Goal: Information Seeking & Learning: Check status

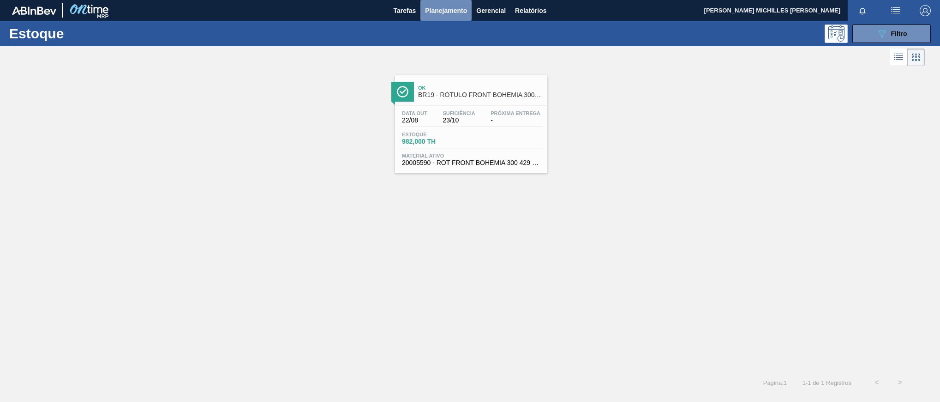
click at [455, 12] on span "Planejamento" at bounding box center [446, 10] width 42 height 11
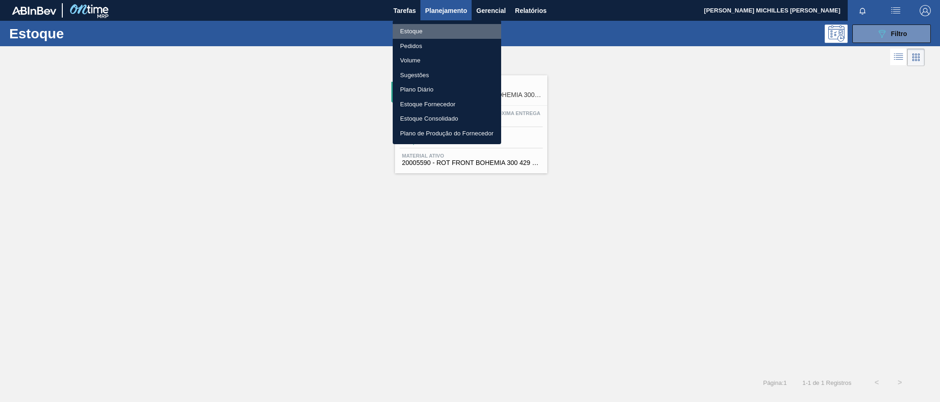
click at [447, 34] on li "Estoque" at bounding box center [447, 31] width 108 height 15
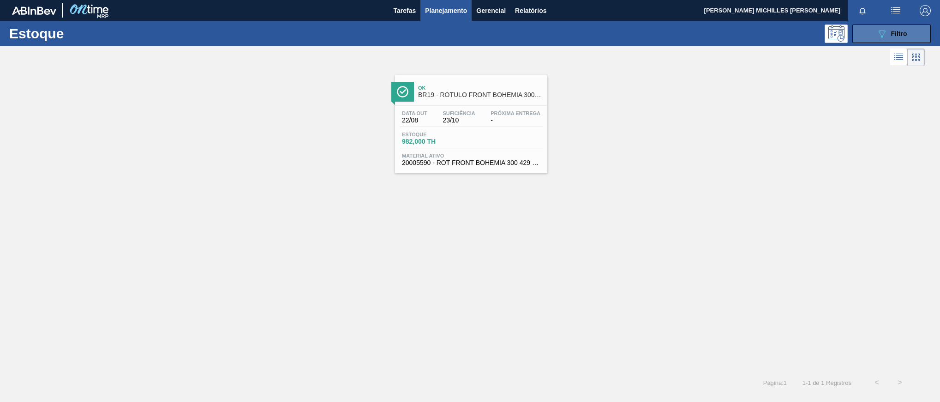
click at [877, 39] on button "089F7B8B-B2A5-4AFE-B5C0-19BA573D28AC Filtro" at bounding box center [892, 33] width 78 height 18
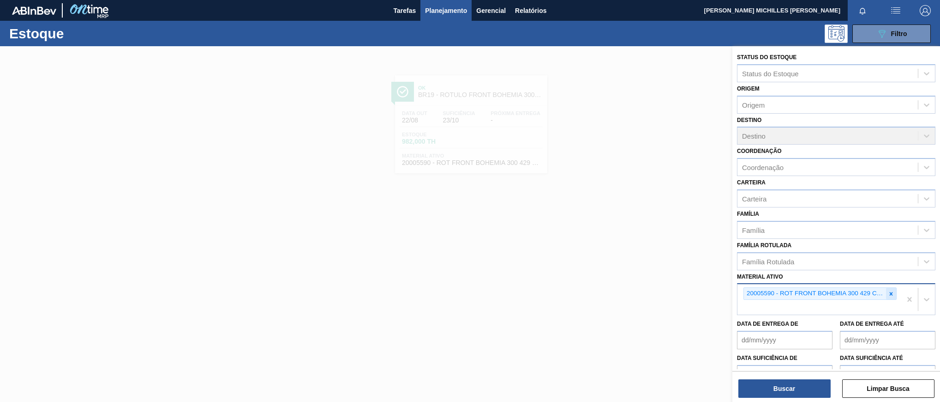
click at [890, 293] on icon at bounding box center [891, 293] width 3 height 3
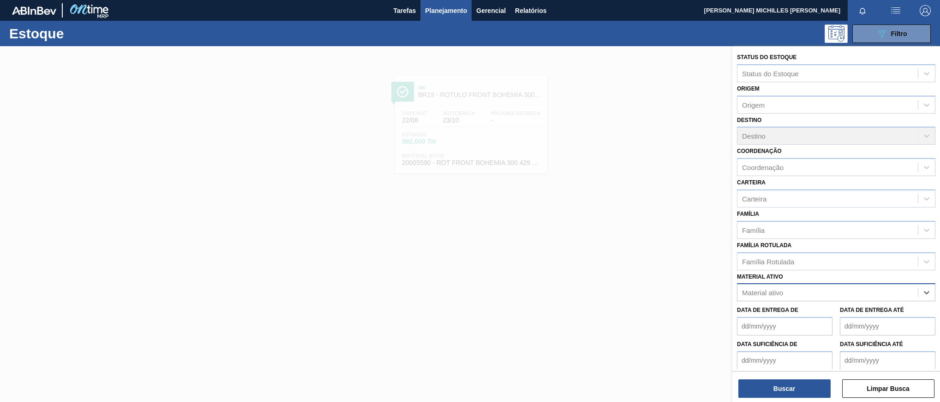
paste ativo "20005632"
type ativo "20005632"
click at [866, 310] on div "20005632 - ROLHA MET BOHEMIA PM PO 0,19" at bounding box center [836, 314] width 198 height 17
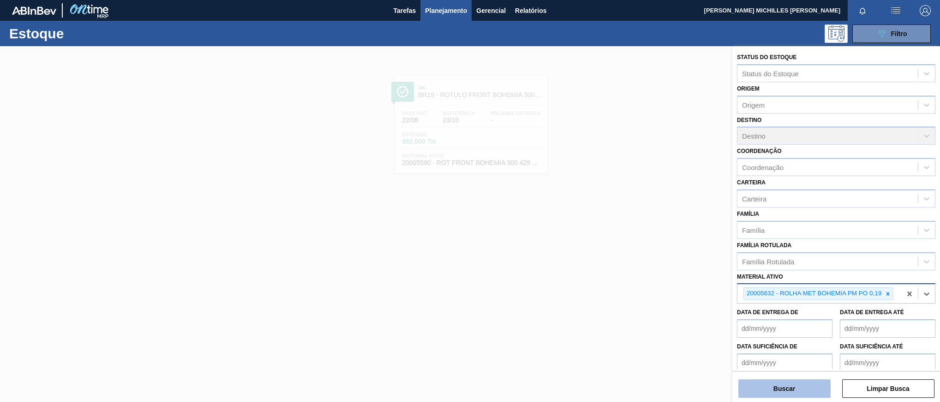
click at [805, 383] on button "Buscar" at bounding box center [785, 388] width 92 height 18
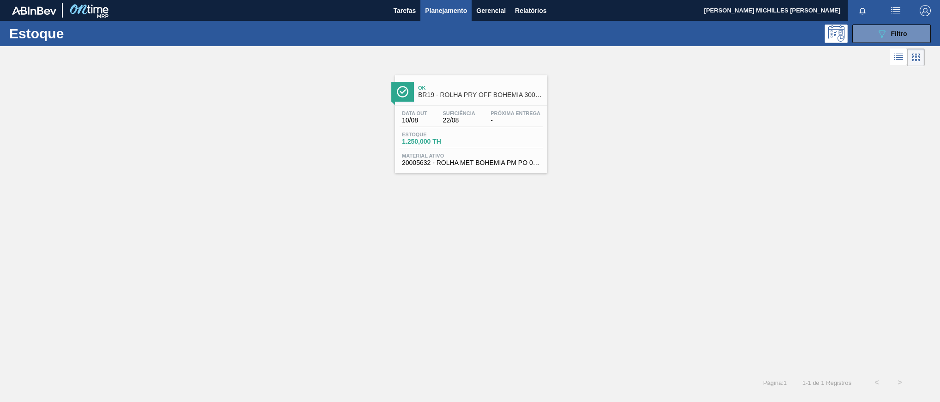
click at [510, 114] on span "Próxima Entrega" at bounding box center [516, 113] width 50 height 6
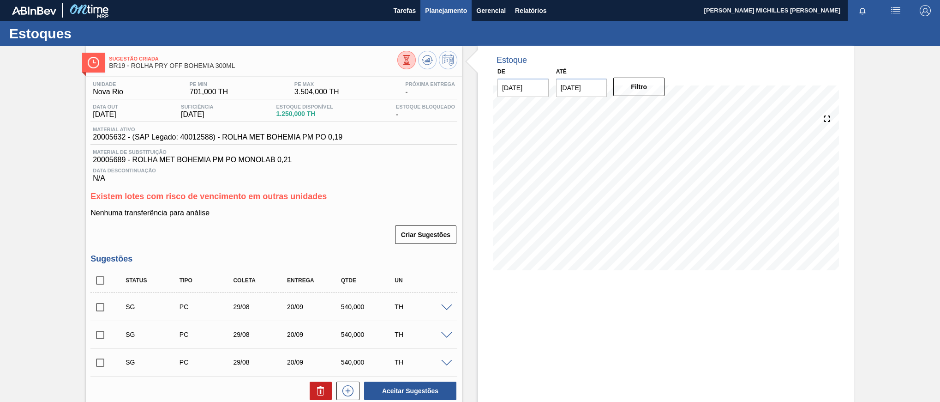
click at [445, 14] on span "Planejamento" at bounding box center [446, 10] width 42 height 11
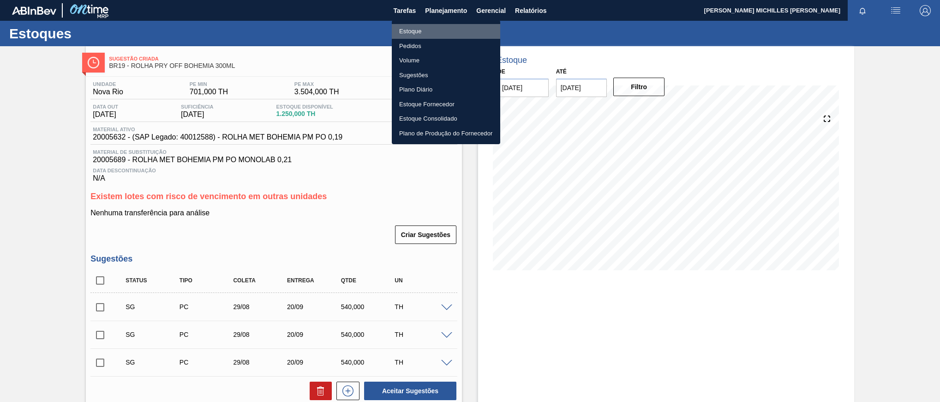
click at [451, 30] on li "Estoque" at bounding box center [446, 31] width 108 height 15
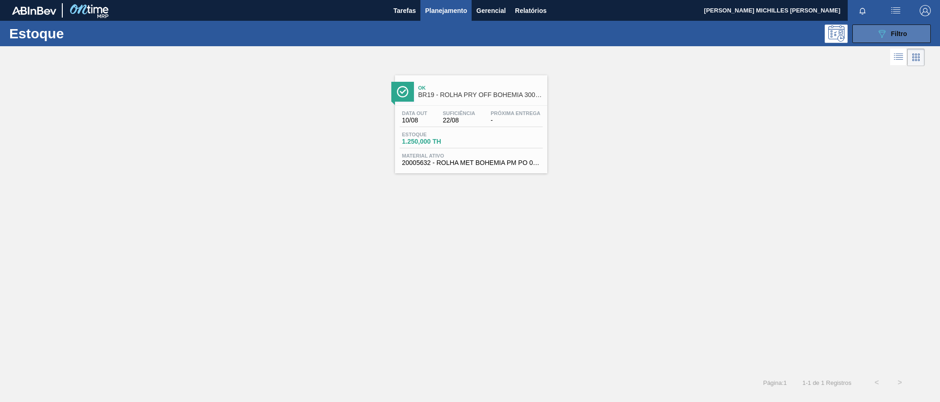
click at [888, 36] on div "089F7B8B-B2A5-4AFE-B5C0-19BA573D28AC Filtro" at bounding box center [892, 33] width 31 height 11
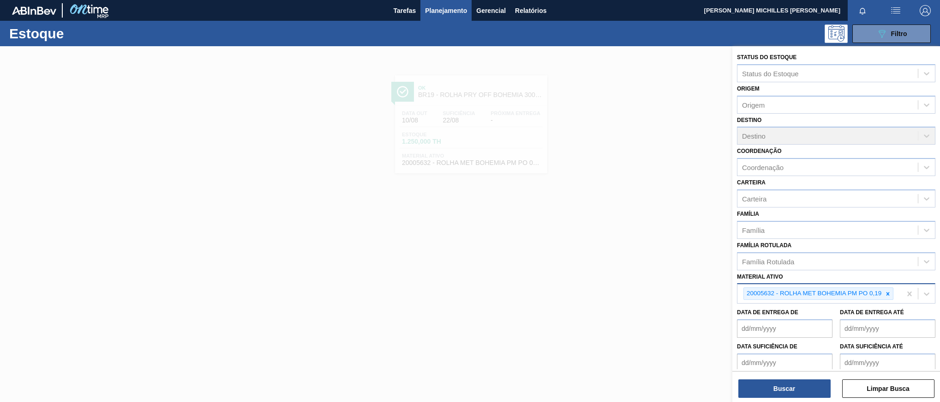
click at [881, 303] on div "20005632 - ROLHA MET BOHEMIA PM PO 0,19" at bounding box center [820, 293] width 164 height 19
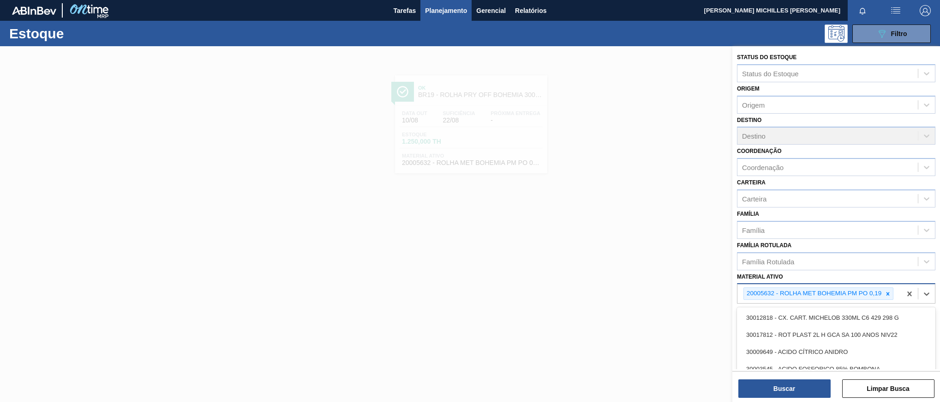
paste ativo "20005689"
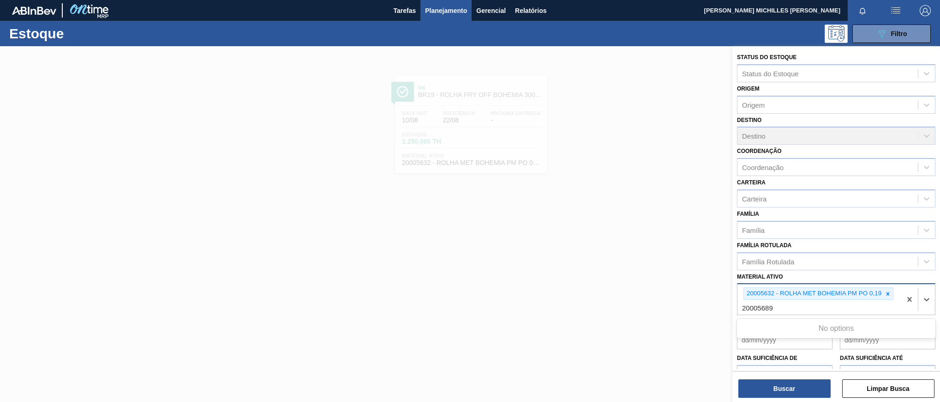
type ativo "20005689"
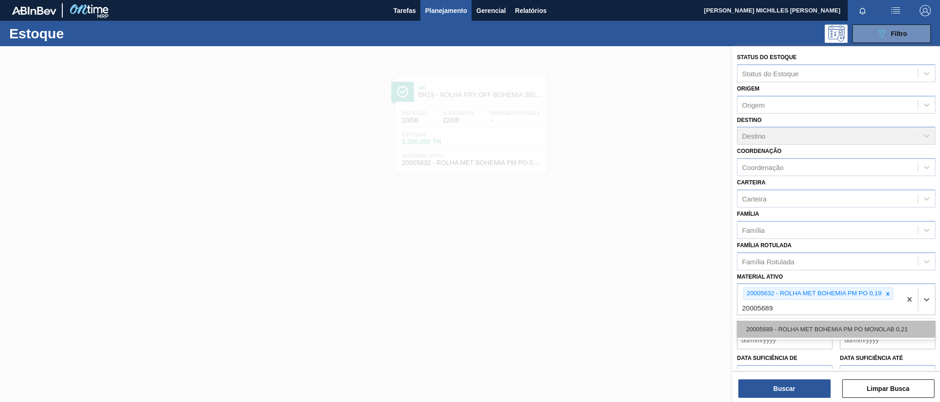
click at [865, 334] on div "20005689 - ROLHA MET BOHEMIA PM PO MONOLAB 0,21" at bounding box center [836, 328] width 198 height 17
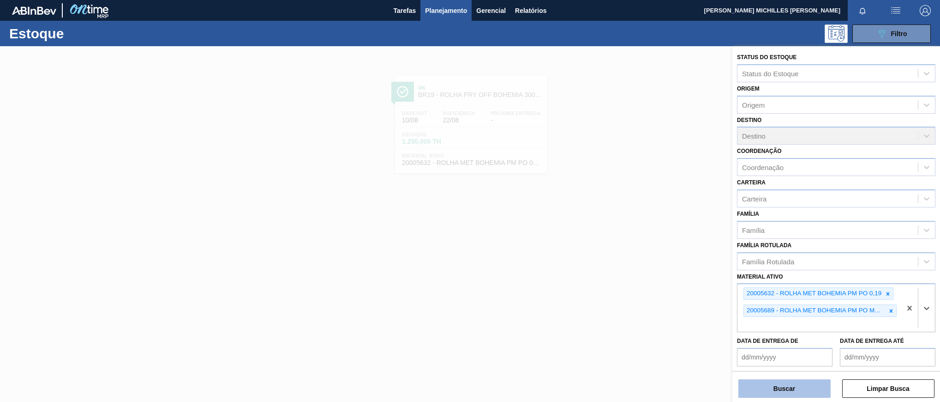
click at [812, 388] on button "Buscar" at bounding box center [785, 388] width 92 height 18
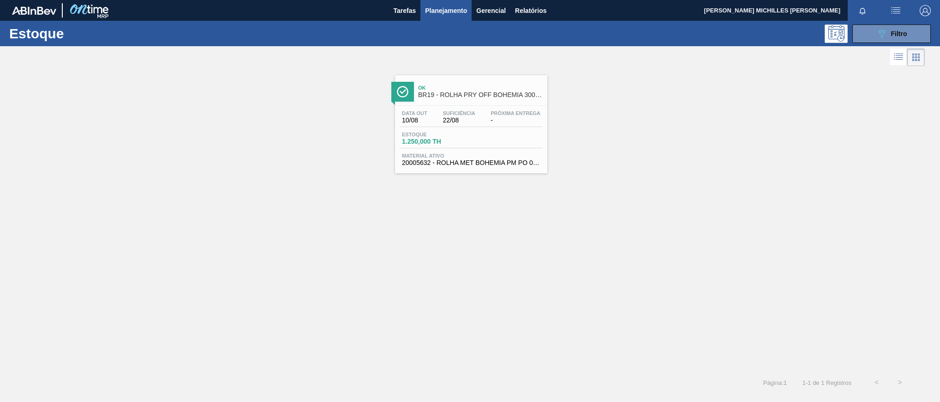
click at [475, 129] on div "Data out 10/08 Suficiência 22/08 Próxima Entrega - [GEOGRAPHIC_DATA] 1.250,000 …" at bounding box center [471, 137] width 152 height 63
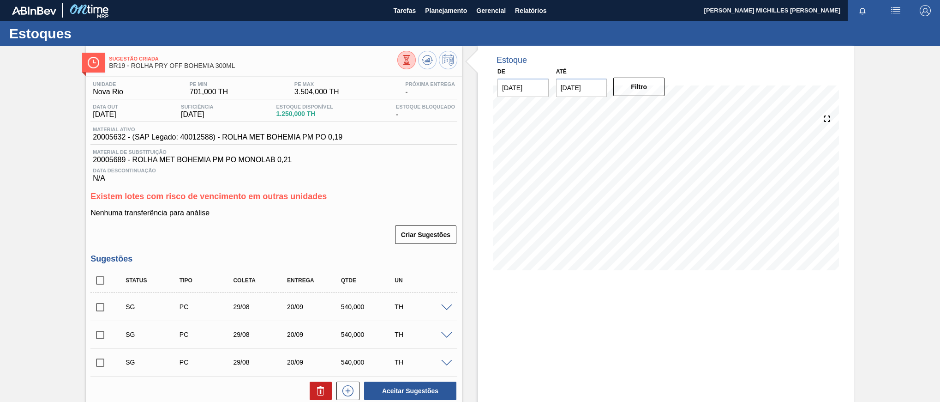
click at [112, 163] on span "20005689 - ROLHA MET BOHEMIA PM PO MONOLAB 0,21" at bounding box center [274, 160] width 362 height 8
copy span "20005689"
click at [451, 12] on span "Planejamento" at bounding box center [446, 10] width 42 height 11
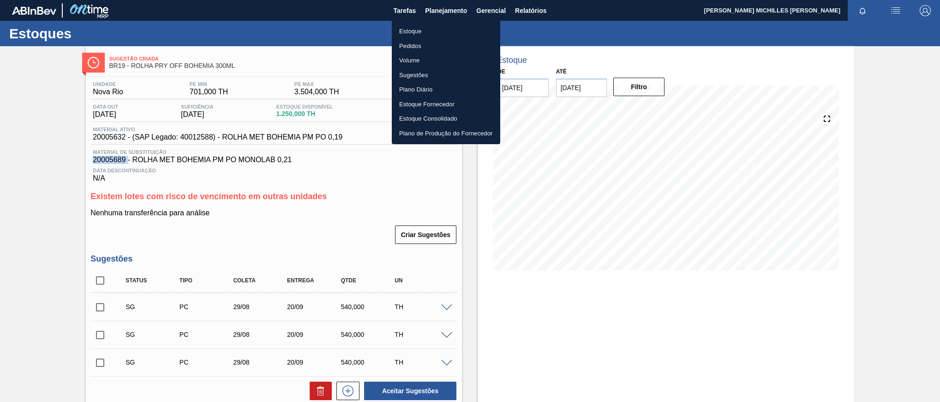
click at [466, 32] on li "Estoque" at bounding box center [446, 31] width 108 height 15
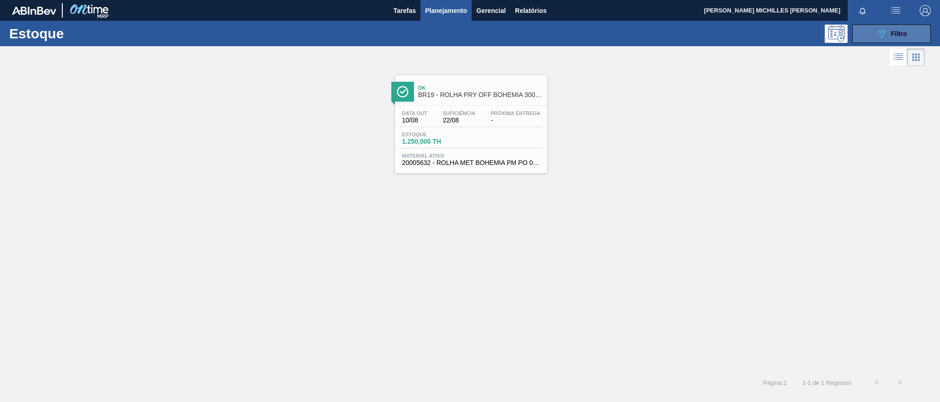
click at [903, 38] on div "089F7B8B-B2A5-4AFE-B5C0-19BA573D28AC Filtro" at bounding box center [892, 33] width 31 height 11
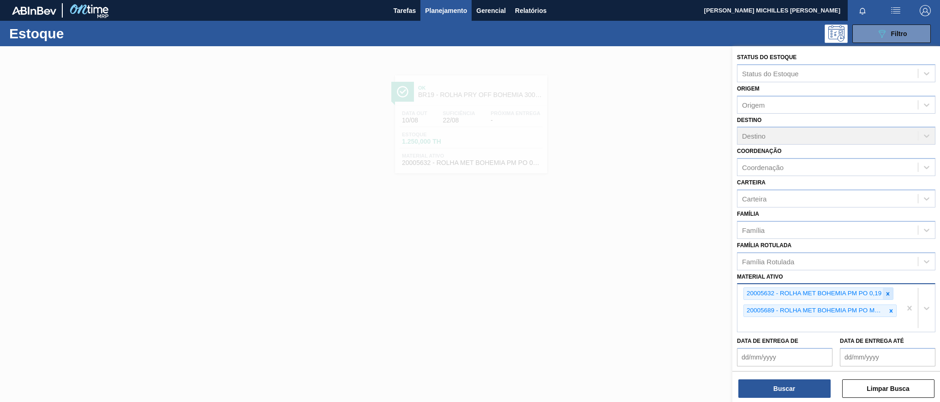
click at [889, 293] on icon at bounding box center [888, 293] width 3 height 3
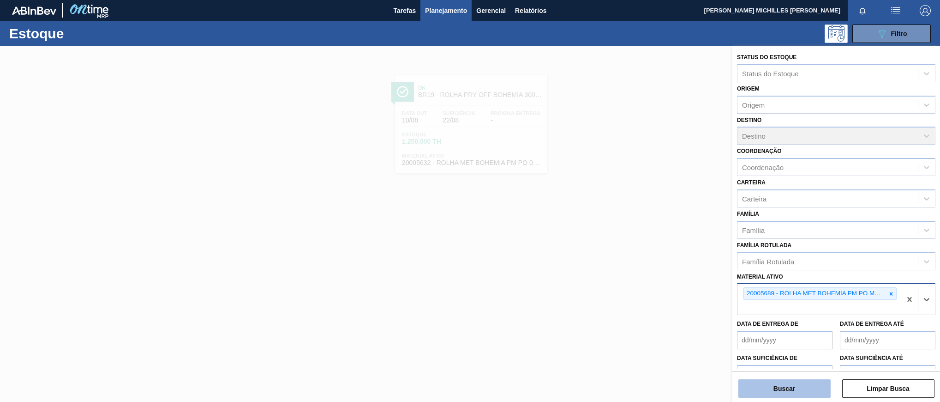
click at [802, 391] on button "Buscar" at bounding box center [785, 388] width 92 height 18
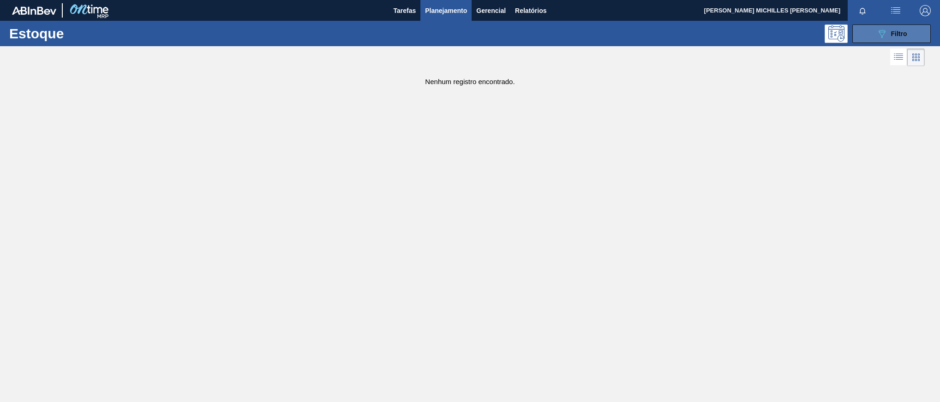
click at [881, 35] on icon at bounding box center [882, 34] width 7 height 8
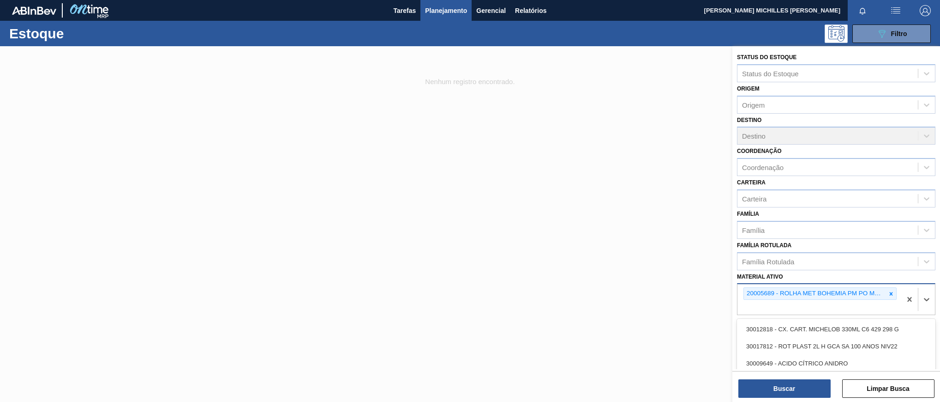
click at [824, 295] on div "20005689 - ROLHA MET BOHEMIA PM PO MONOLAB 0,21" at bounding box center [815, 294] width 142 height 12
click at [893, 290] on div at bounding box center [891, 294] width 10 height 12
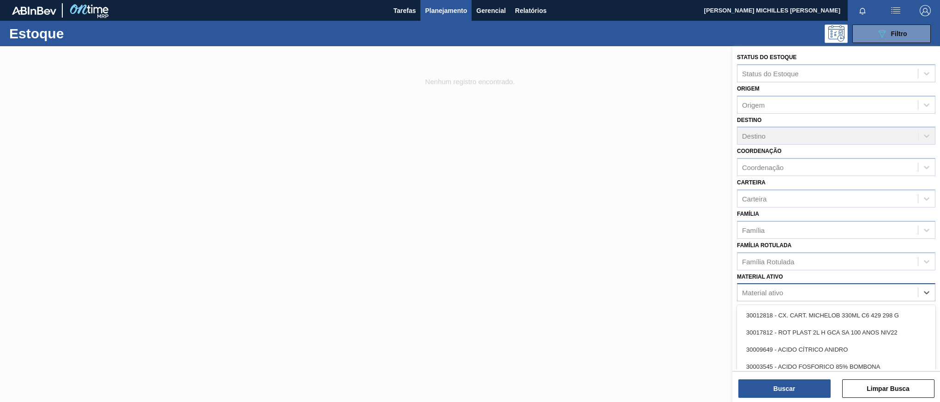
paste ativo "20005689"
type ativo "20005689"
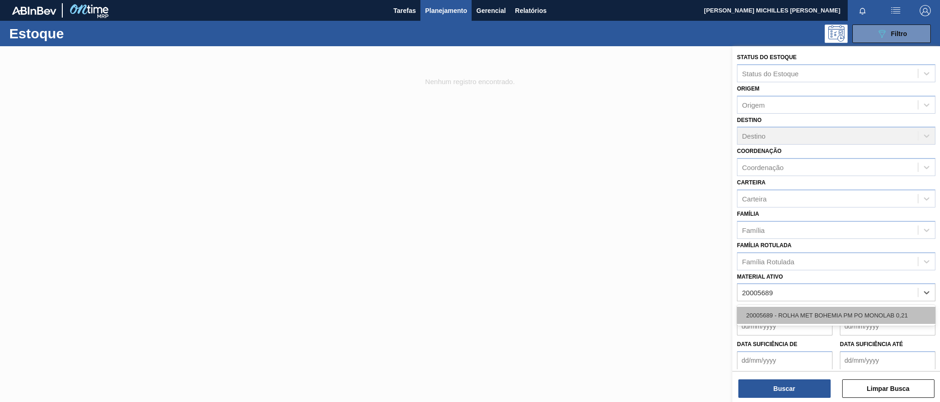
click at [811, 315] on div "20005689 - ROLHA MET BOHEMIA PM PO MONOLAB 0,21" at bounding box center [836, 314] width 198 height 17
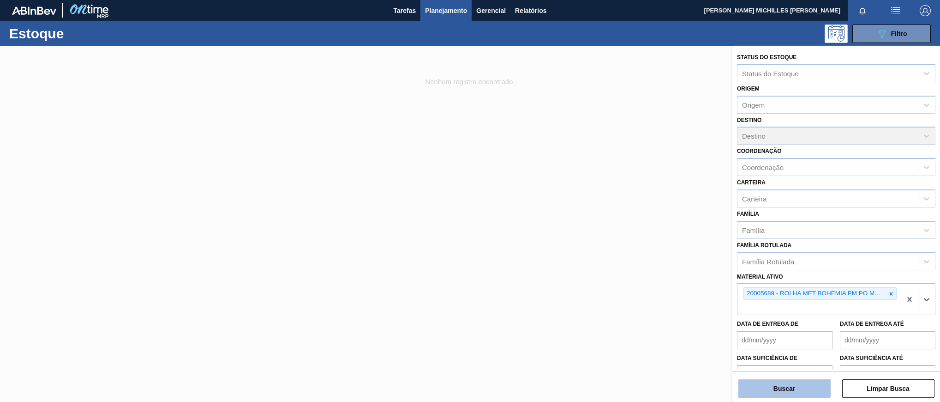
click at [806, 389] on button "Buscar" at bounding box center [785, 388] width 92 height 18
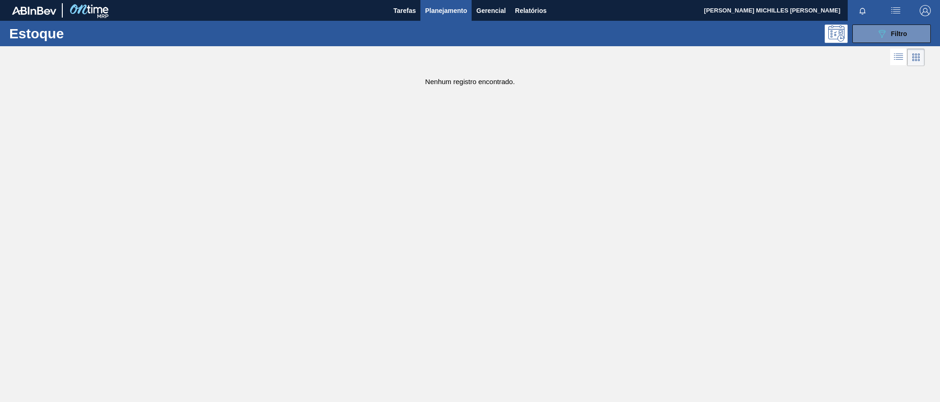
click at [865, 45] on div "Estoque 089F7B8B-B2A5-4AFE-B5C0-19BA573D28AC Filtro" at bounding box center [470, 33] width 940 height 25
click at [868, 36] on button "089F7B8B-B2A5-4AFE-B5C0-19BA573D28AC Filtro" at bounding box center [892, 33] width 78 height 18
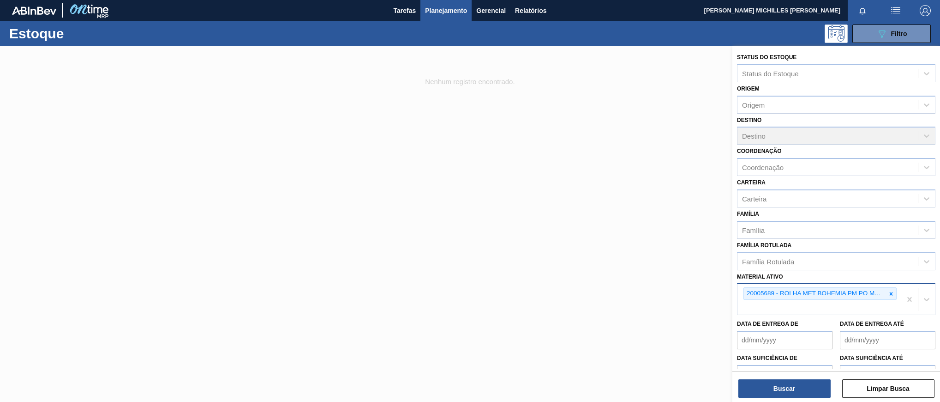
click at [890, 298] on div at bounding box center [891, 294] width 10 height 12
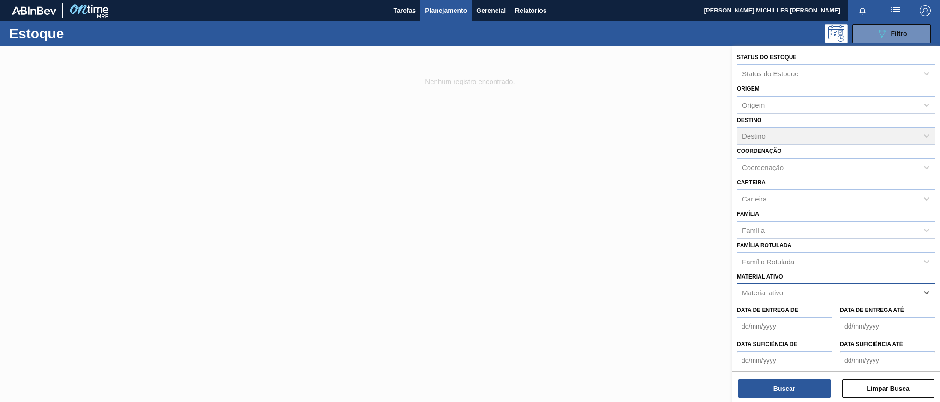
paste ativo "20005632"
type ativo "20005632"
click at [909, 317] on div "20005632 - ROLHA MET BOHEMIA PM PO 0,19" at bounding box center [836, 314] width 198 height 17
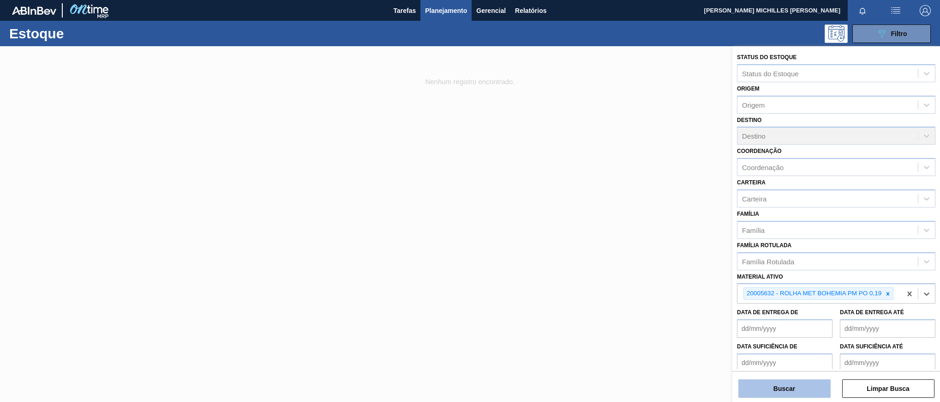
click at [779, 381] on div "Buscar Limpar Busca" at bounding box center [837, 384] width 208 height 26
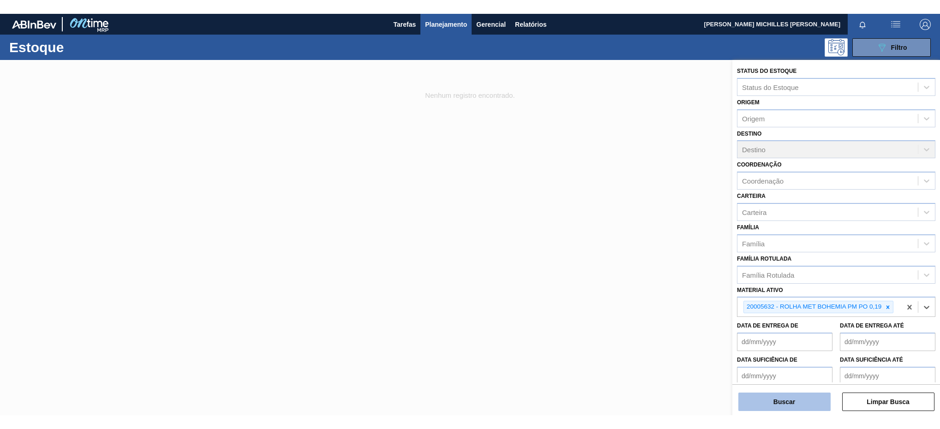
scroll to position [24, 0]
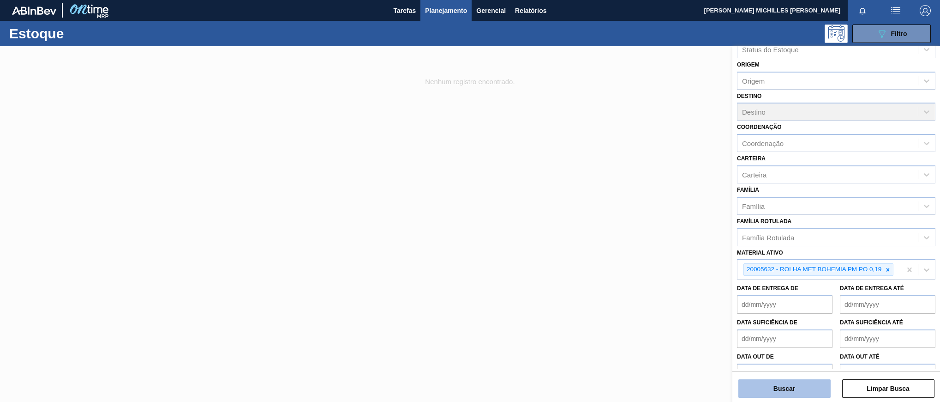
drag, startPoint x: 779, startPoint y: 381, endPoint x: 781, endPoint y: 388, distance: 7.3
click at [781, 388] on button "Buscar" at bounding box center [785, 388] width 92 height 18
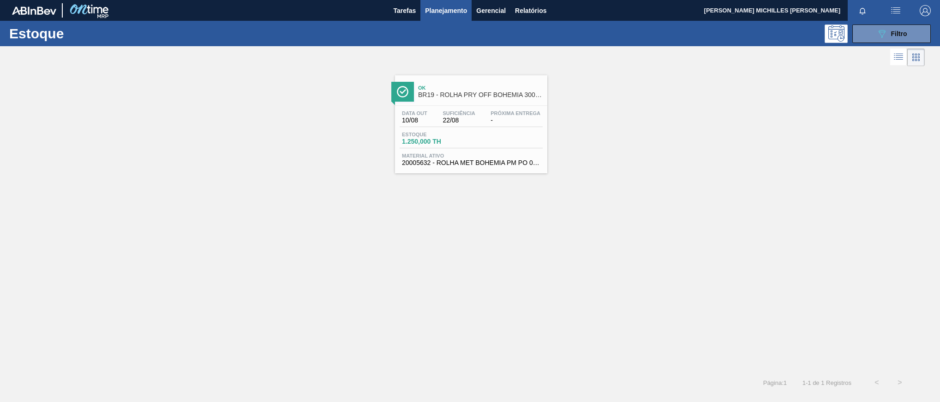
click at [442, 98] on span "BR19 - ROLHA PRY OFF BOHEMIA 300ML" at bounding box center [480, 94] width 125 height 7
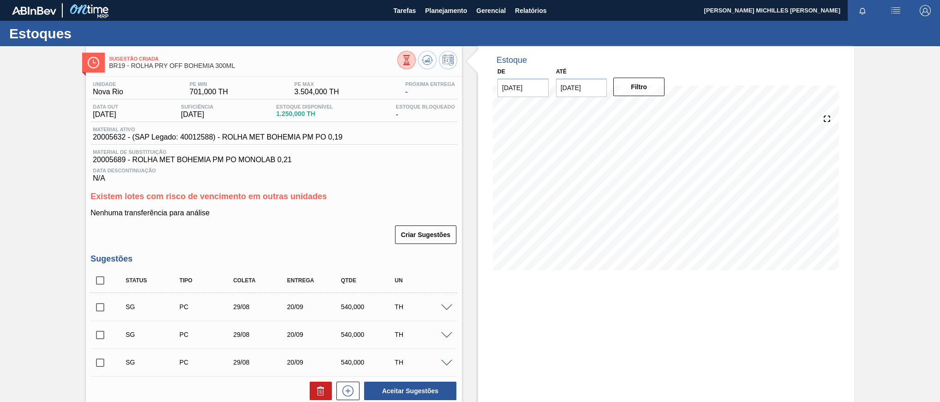
click at [104, 162] on span "20005689 - ROLHA MET BOHEMIA PM PO MONOLAB 0,21" at bounding box center [274, 160] width 362 height 8
copy span "20005689"
click at [433, 7] on span "Planejamento" at bounding box center [446, 10] width 42 height 11
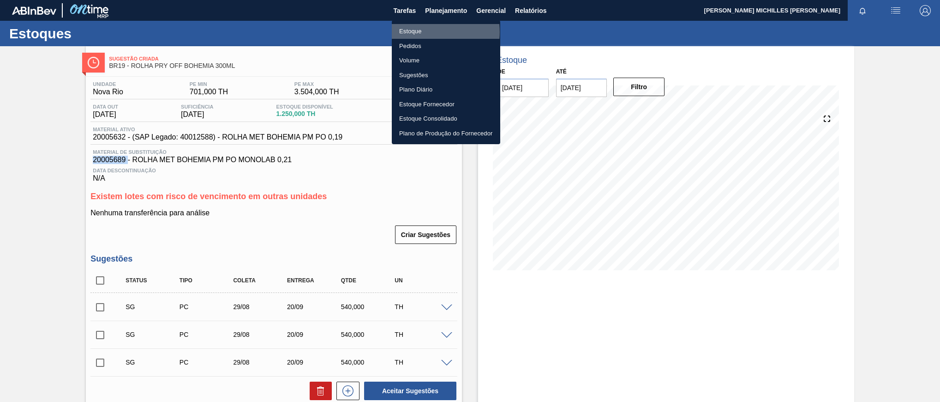
click at [425, 32] on li "Estoque" at bounding box center [446, 31] width 108 height 15
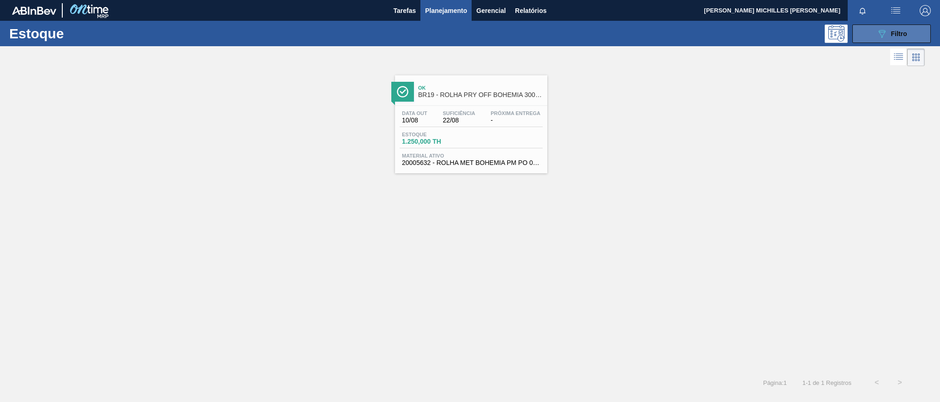
click at [885, 27] on button "089F7B8B-B2A5-4AFE-B5C0-19BA573D28AC Filtro" at bounding box center [892, 33] width 78 height 18
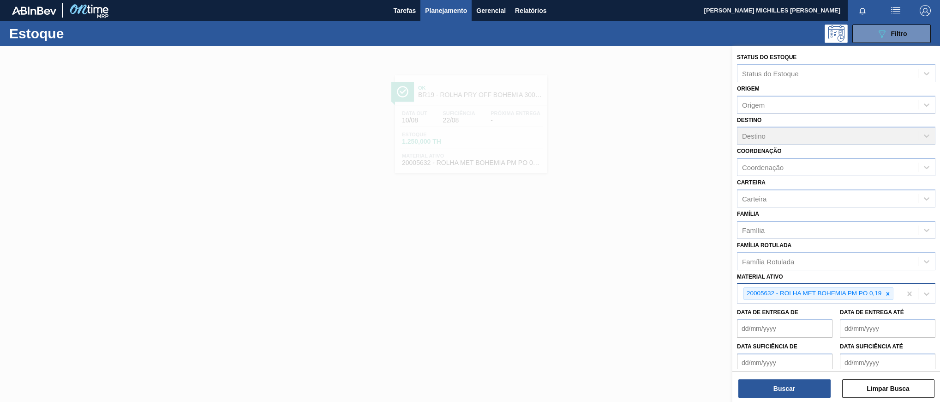
click at [820, 303] on div "20005632 - ROLHA MET BOHEMIA PM PO 0,19" at bounding box center [820, 293] width 164 height 19
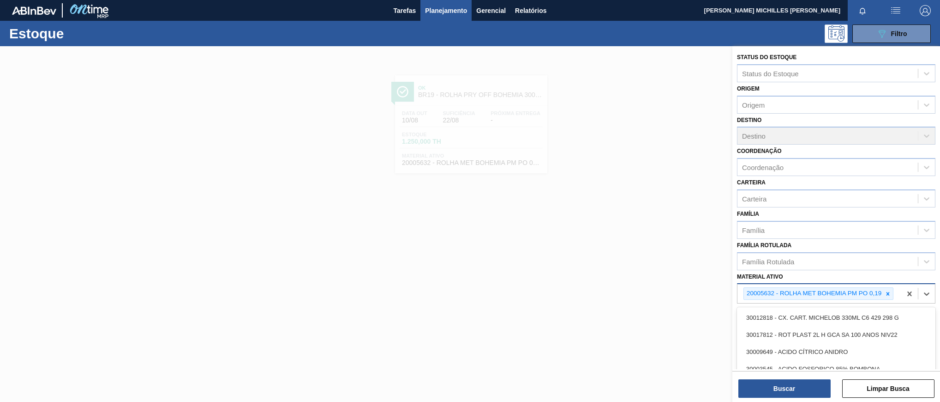
paste ativo "20005689"
type ativo "20005689"
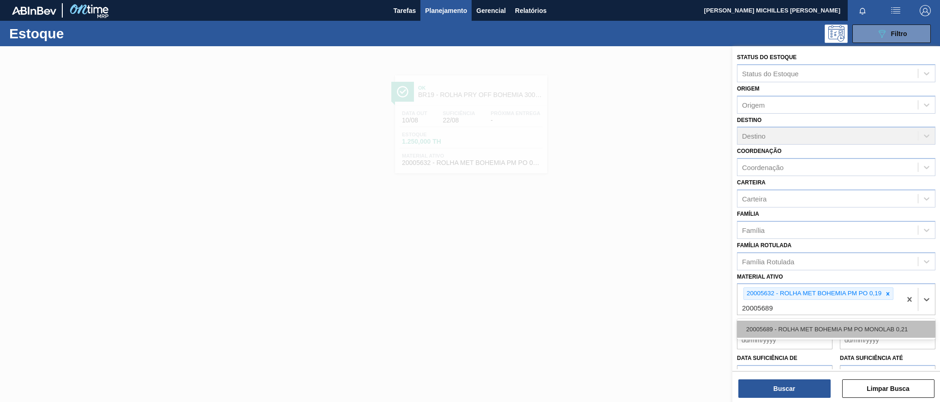
click at [829, 331] on div "20005689 - ROLHA MET BOHEMIA PM PO MONOLAB 0,21" at bounding box center [836, 328] width 198 height 17
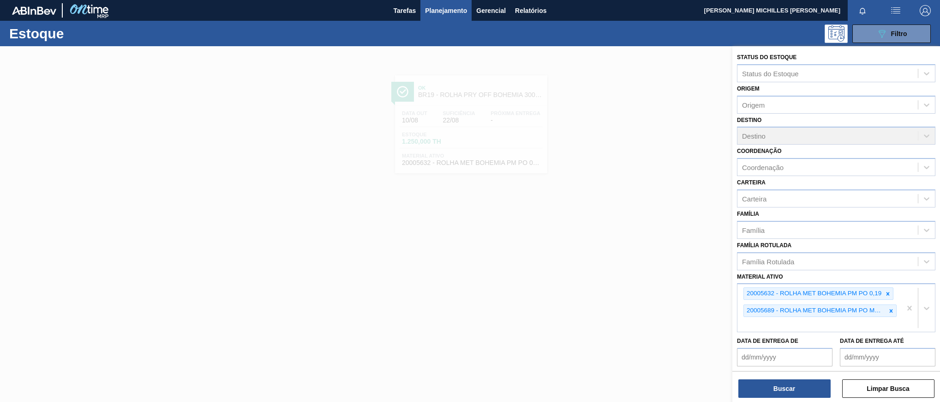
click at [834, 393] on div "Buscar Limpar Busca" at bounding box center [837, 384] width 208 height 26
click at [831, 392] on div "Buscar Limpar Busca" at bounding box center [837, 384] width 208 height 26
click at [819, 391] on button "Buscar" at bounding box center [785, 388] width 92 height 18
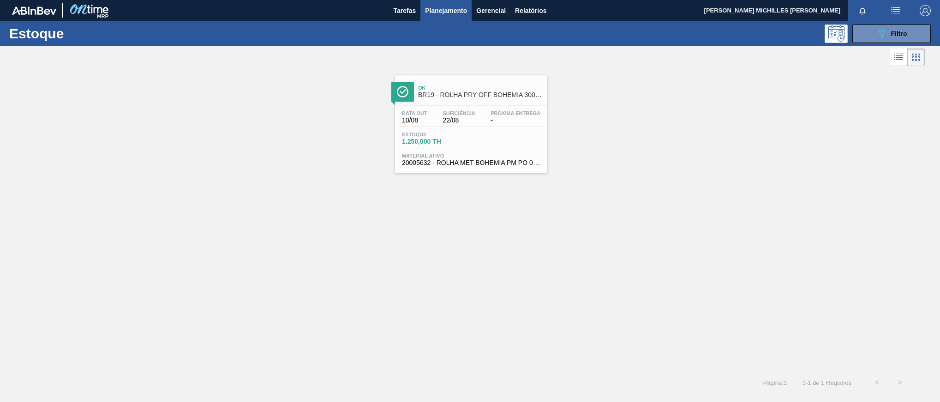
click at [511, 134] on div "Estoque 1.250,000 TH" at bounding box center [471, 140] width 143 height 17
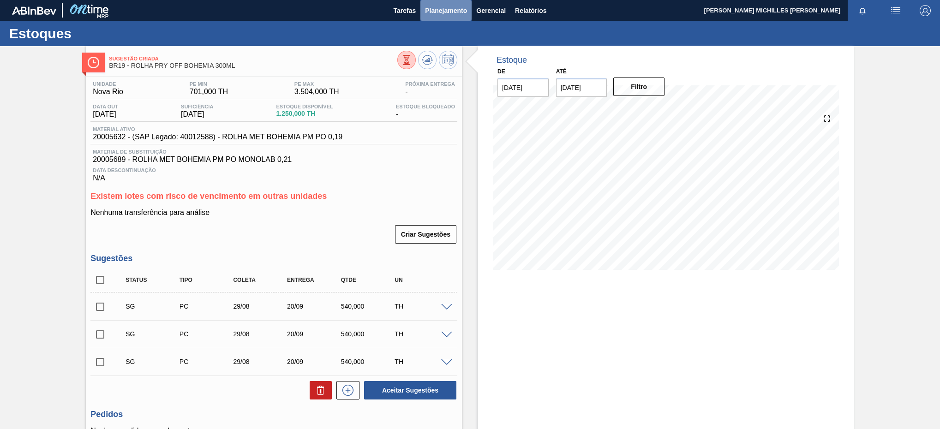
click at [434, 11] on span "Planejamento" at bounding box center [446, 10] width 42 height 11
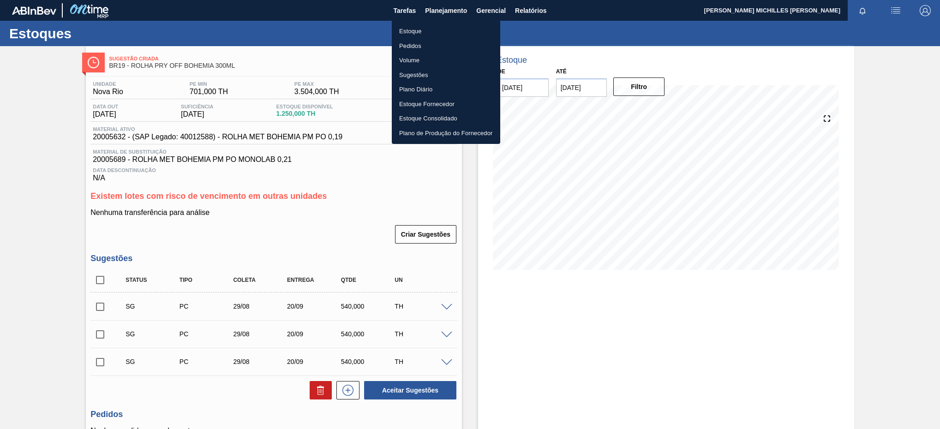
click at [421, 29] on li "Estoque" at bounding box center [446, 31] width 108 height 15
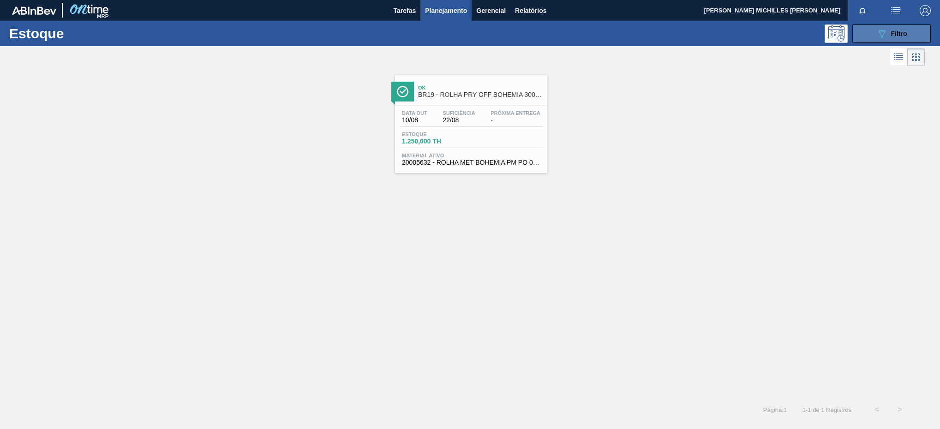
drag, startPoint x: 885, startPoint y: 30, endPoint x: 885, endPoint y: 35, distance: 5.1
click at [886, 30] on icon "089F7B8B-B2A5-4AFE-B5C0-19BA573D28AC" at bounding box center [882, 33] width 11 height 11
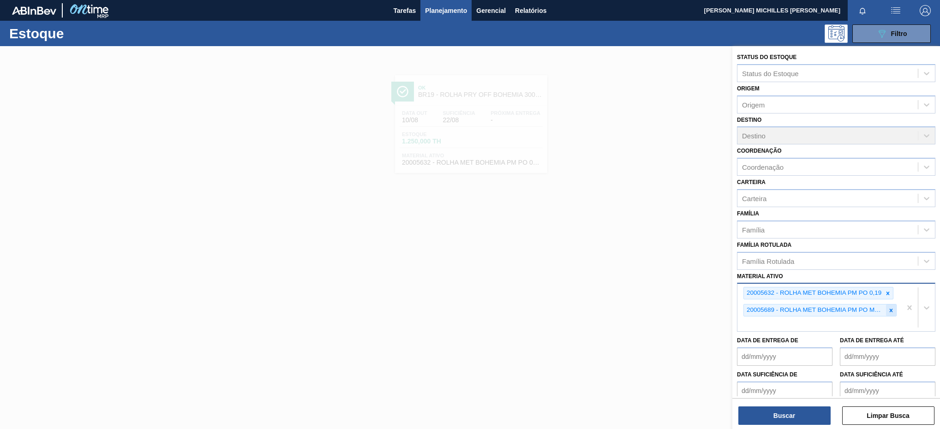
drag, startPoint x: 888, startPoint y: 309, endPoint x: 885, endPoint y: 297, distance: 12.4
click at [888, 309] on icon at bounding box center [891, 310] width 6 height 6
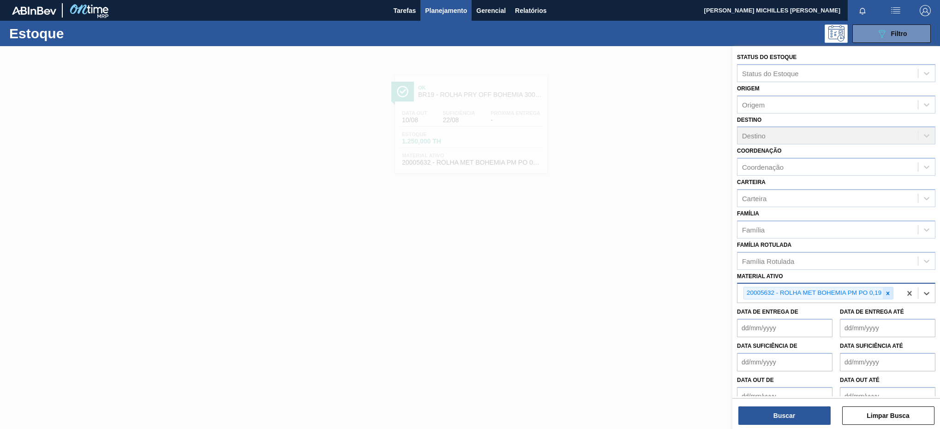
click at [886, 291] on icon at bounding box center [888, 293] width 6 height 6
paste ativo "30033883"
type ativo "30033883"
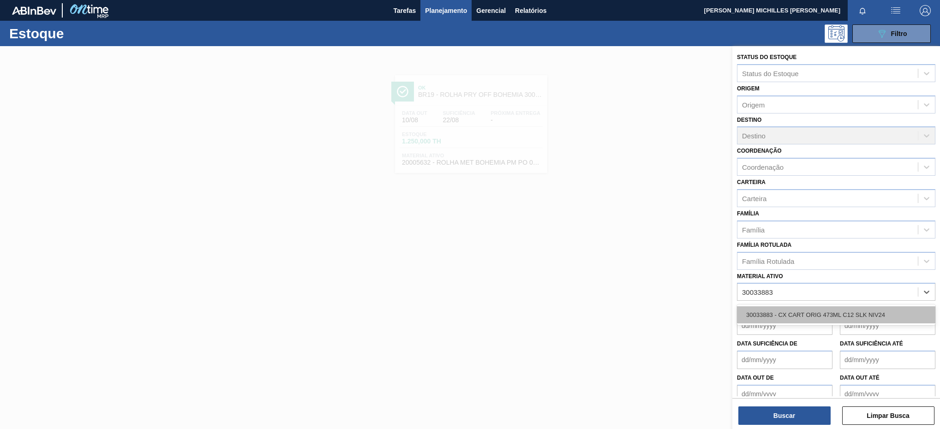
click at [853, 318] on div "30033883 - CX CART ORIG 473ML C12 SLK NIV24" at bounding box center [836, 314] width 198 height 17
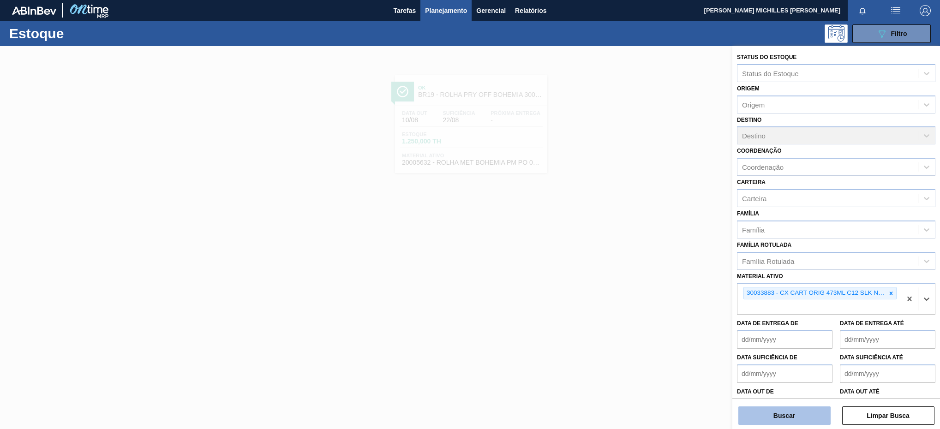
click at [815, 400] on button "Buscar" at bounding box center [785, 416] width 92 height 18
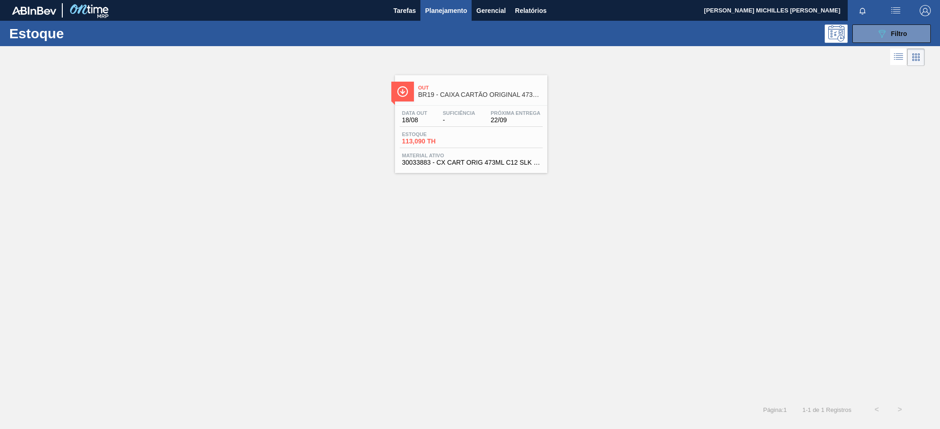
click at [508, 133] on div "Estoque 113,090 TH" at bounding box center [471, 140] width 143 height 17
